Goal: Task Accomplishment & Management: Use online tool/utility

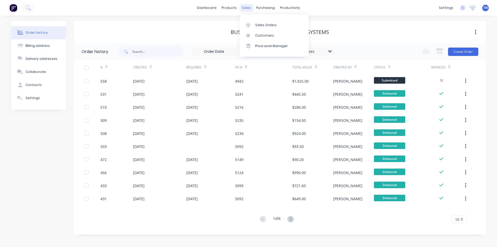
click at [244, 9] on div "sales" at bounding box center [246, 8] width 14 height 8
click at [255, 22] on link "Sales Orders" at bounding box center [273, 25] width 69 height 10
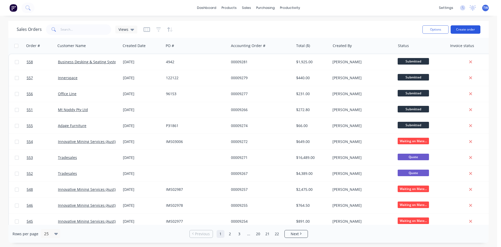
click at [468, 31] on button "Create order" at bounding box center [466, 29] width 30 height 8
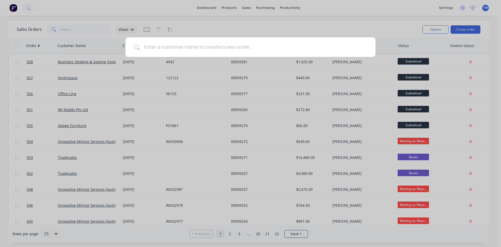
click at [237, 47] on input at bounding box center [253, 47] width 227 height 20
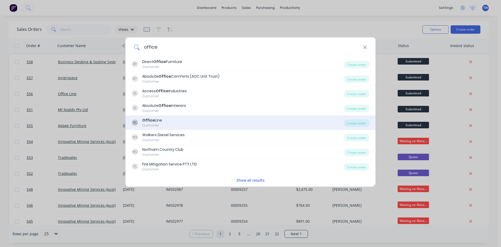
type input "office"
click at [166, 119] on div "OL Office Line Customer" at bounding box center [238, 122] width 212 height 10
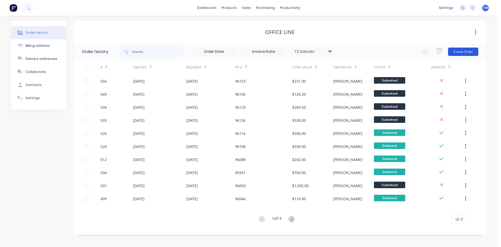
click at [462, 51] on button "Create Order" at bounding box center [463, 51] width 30 height 8
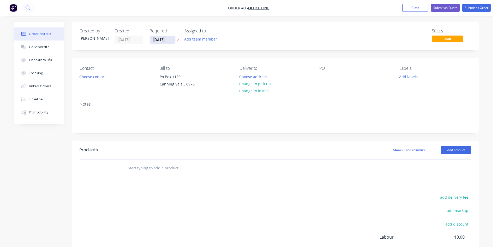
click at [159, 37] on input "[DATE]" at bounding box center [163, 40] width 26 height 8
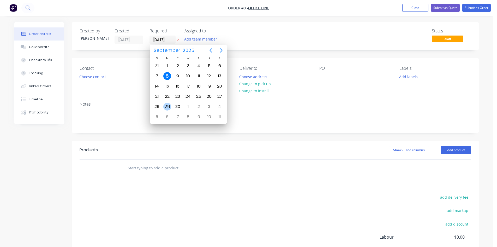
click at [167, 106] on div "29" at bounding box center [167, 107] width 8 height 8
type input "[DATE]"
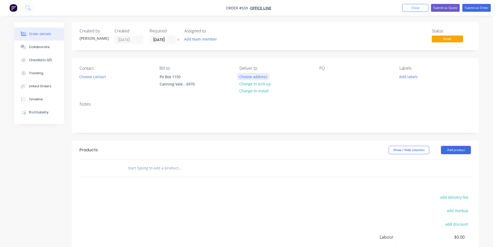
click at [251, 76] on button "Choose address" at bounding box center [253, 76] width 33 height 7
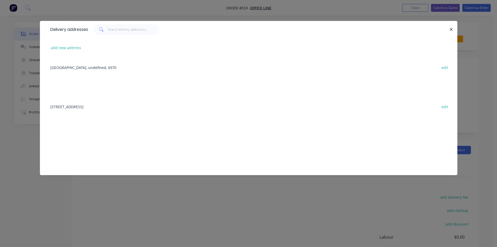
click at [142, 107] on div "[STREET_ADDRESS] edit" at bounding box center [249, 107] width 402 height 20
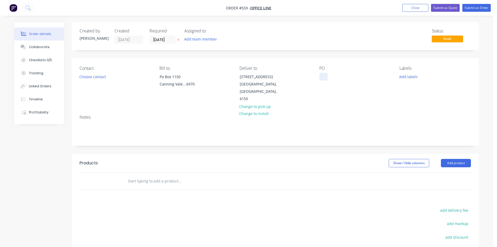
click at [320, 74] on div at bounding box center [323, 77] width 8 height 8
click at [461, 159] on button "Add product" at bounding box center [456, 163] width 30 height 8
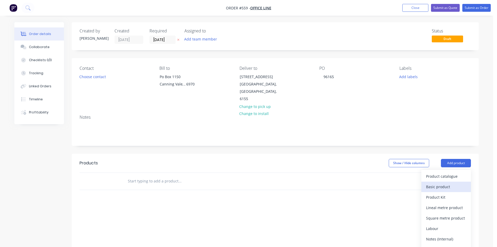
click at [436, 183] on div "Basic product" at bounding box center [446, 187] width 40 height 8
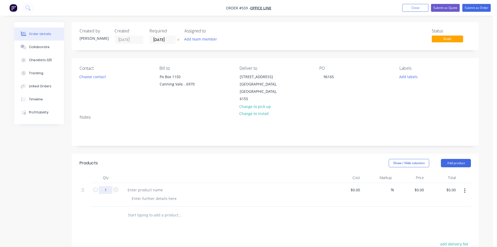
click at [105, 186] on input "1" at bounding box center [106, 190] width 14 height 8
type input "4"
click at [222, 186] on div at bounding box center [225, 190] width 205 height 8
click at [159, 186] on div at bounding box center [145, 190] width 44 height 8
click at [161, 186] on div at bounding box center [145, 190] width 44 height 8
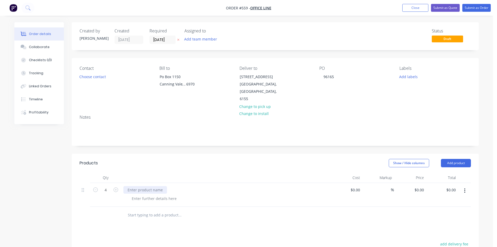
paste div
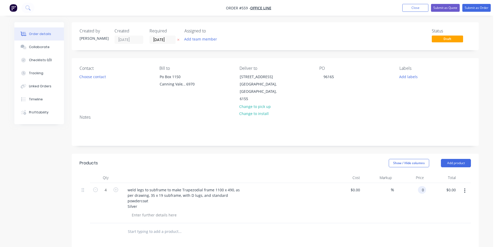
click at [419, 186] on div "0 0" at bounding box center [422, 190] width 8 height 8
type input "$105.00"
type input "$420.00"
click at [474, 7] on button "Submit as Order" at bounding box center [476, 8] width 28 height 8
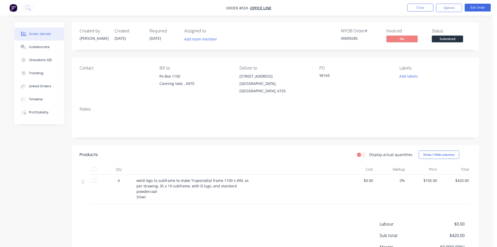
click at [451, 8] on button "Options" at bounding box center [449, 8] width 26 height 8
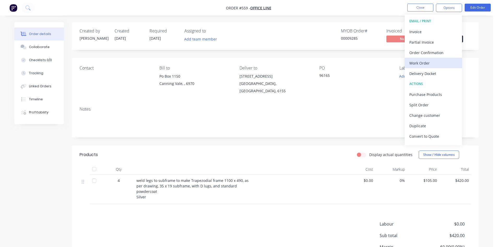
click at [429, 63] on div "Work Order" at bounding box center [433, 63] width 48 height 8
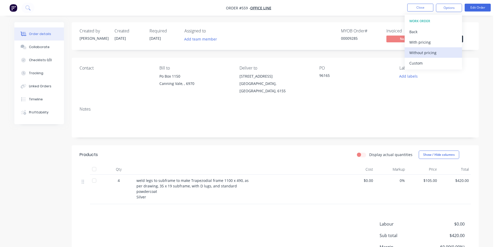
click at [438, 51] on div "Without pricing" at bounding box center [433, 53] width 48 height 8
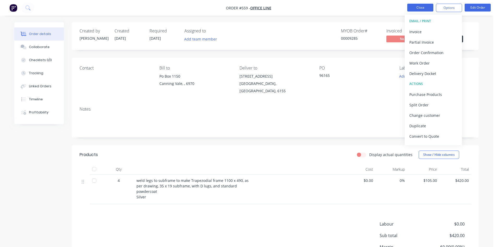
click at [423, 9] on button "Close" at bounding box center [420, 8] width 26 height 8
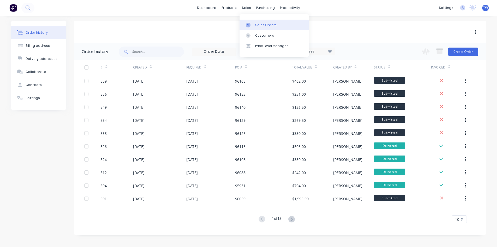
click at [263, 26] on div "Sales Orders" at bounding box center [265, 25] width 21 height 5
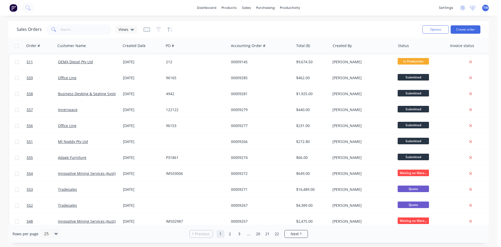
click at [486, 10] on div "TW Frameswest [PERSON_NAME] Administrator Profile Sign out" at bounding box center [485, 8] width 7 height 7
click at [484, 9] on span "TW" at bounding box center [485, 7] width 5 height 5
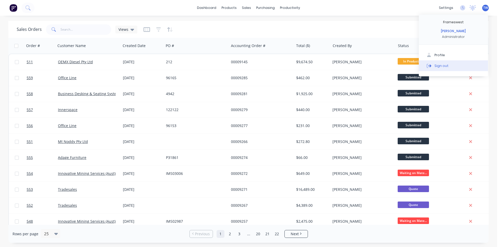
click at [440, 66] on div "Sign out" at bounding box center [441, 65] width 14 height 5
